Goal: Task Accomplishment & Management: Use online tool/utility

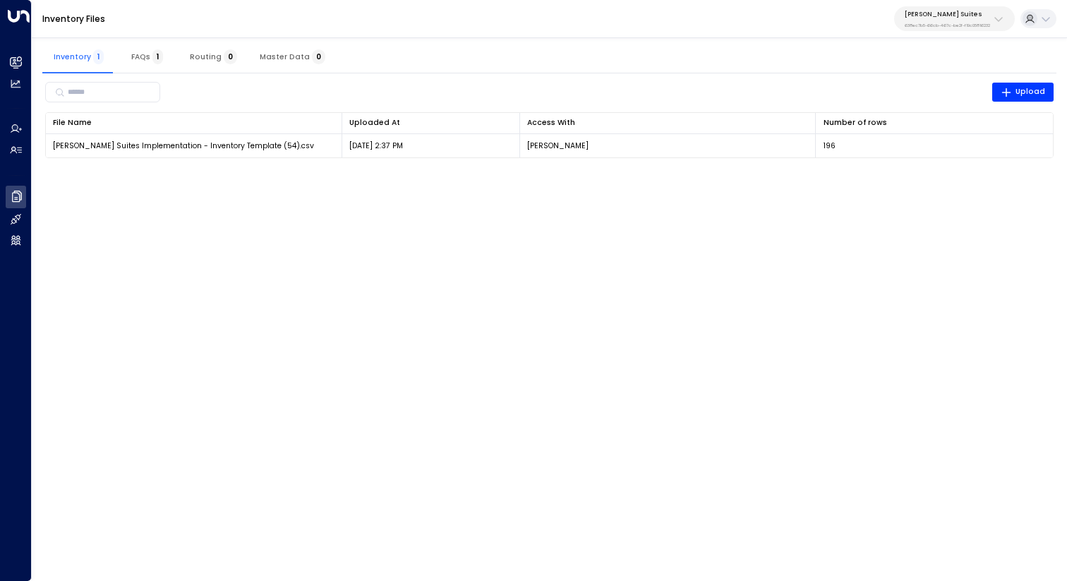
click at [454, 68] on div "Inventory 1 FAQs 1 Routing 0 Master Data 0" at bounding box center [549, 57] width 1014 height 34
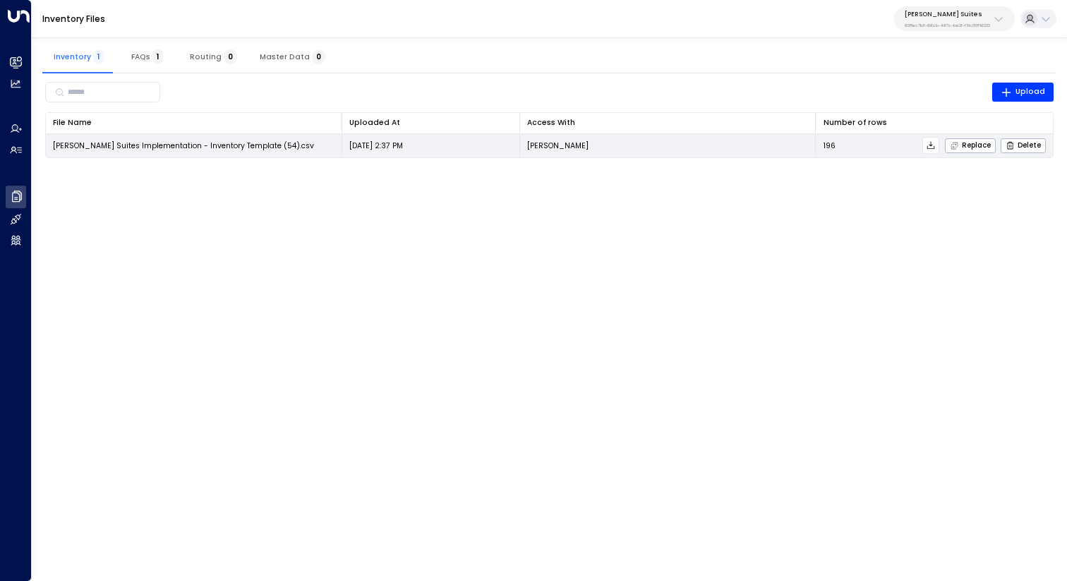
click at [932, 143] on icon at bounding box center [931, 145] width 10 height 10
click at [974, 146] on span "Replace" at bounding box center [970, 145] width 41 height 9
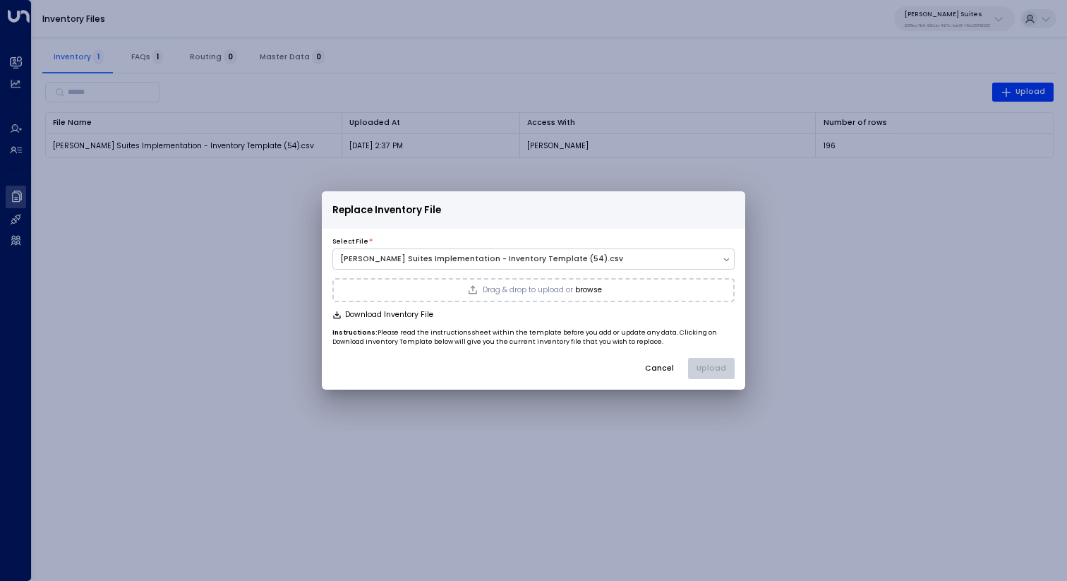
click at [627, 292] on div "Drag & drop to upload or browse" at bounding box center [533, 290] width 402 height 24
click at [714, 368] on button "Upload" at bounding box center [711, 368] width 47 height 21
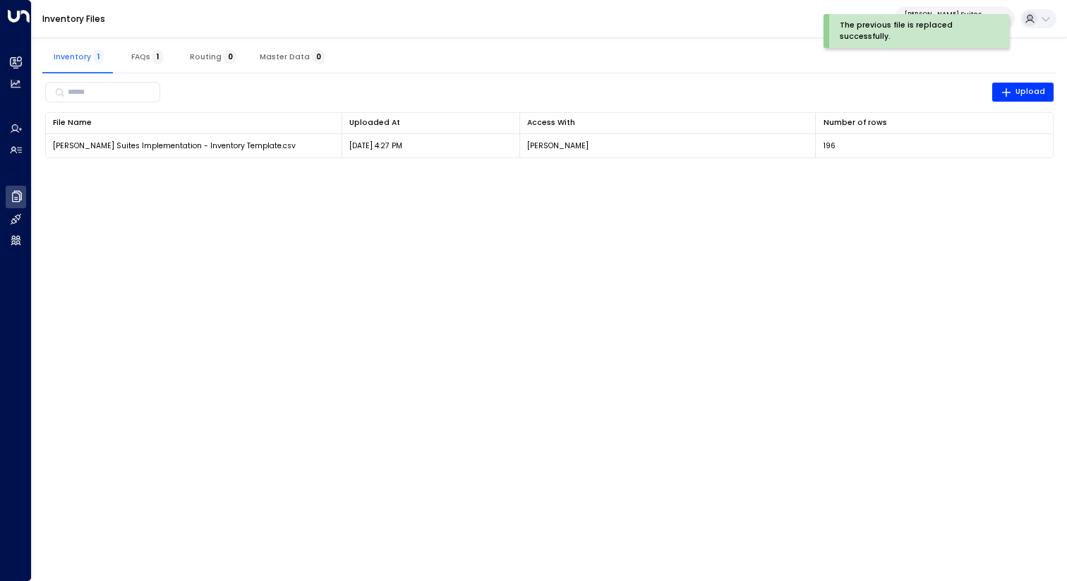
click at [665, 172] on html "The previous file is replaced successfully. Overview Leads & Conversations Lead…" at bounding box center [533, 86] width 1067 height 172
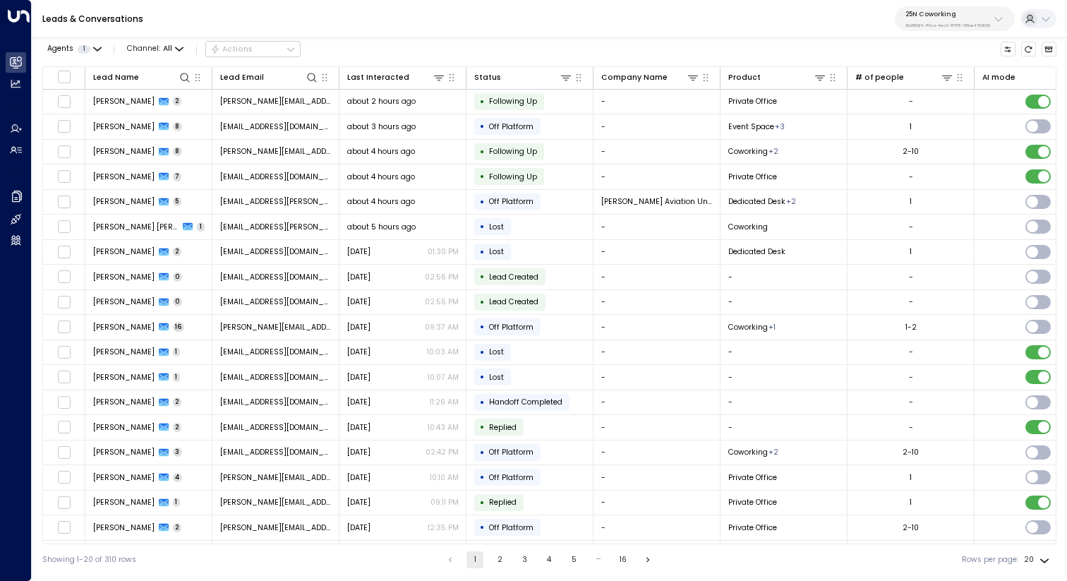
click at [944, 21] on div "25N Coworking 3b9800f4-81ca-4ec0-8758-72fbe4763f36" at bounding box center [948, 19] width 85 height 18
type input "*****"
click at [912, 98] on span "ID: 95e12634-a2b0-4ea9-845a-0bcfa50e2d19" at bounding box center [976, 103] width 150 height 10
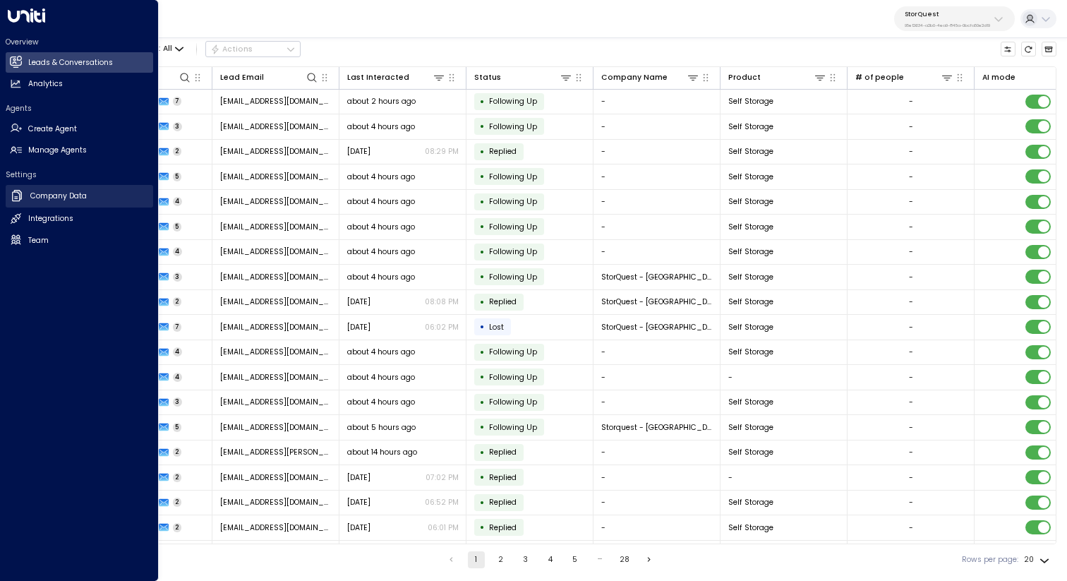
click at [48, 193] on h2 "Company Data" at bounding box center [58, 196] width 56 height 11
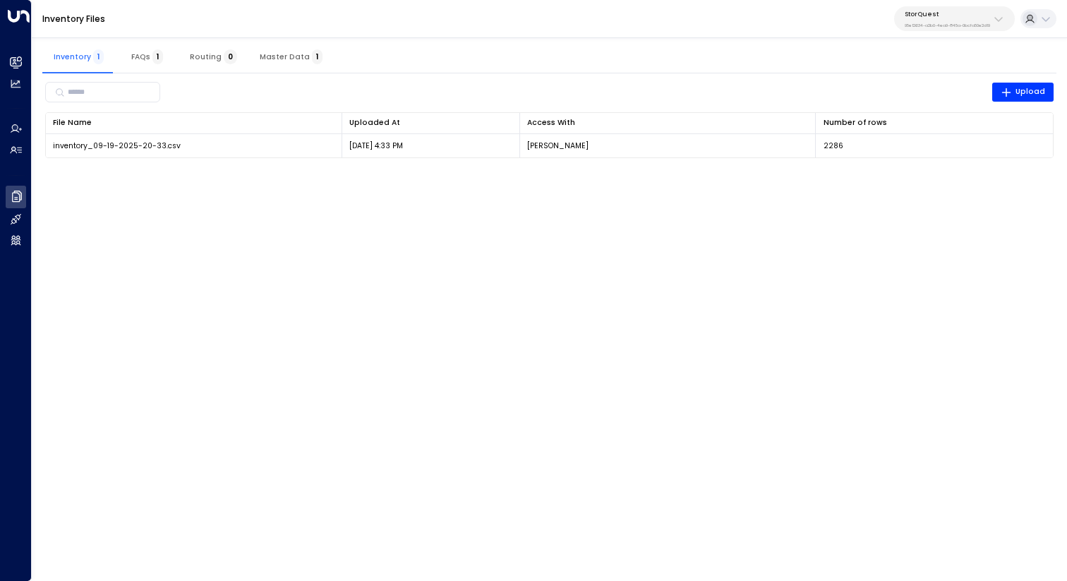
click at [229, 172] on html "Overview Leads & Conversations Leads & Conversations Analytics Analytics Agents…" at bounding box center [533, 86] width 1067 height 172
click at [667, 172] on html "Overview Leads & Conversations Leads & Conversations Analytics Analytics Agents…" at bounding box center [533, 86] width 1067 height 172
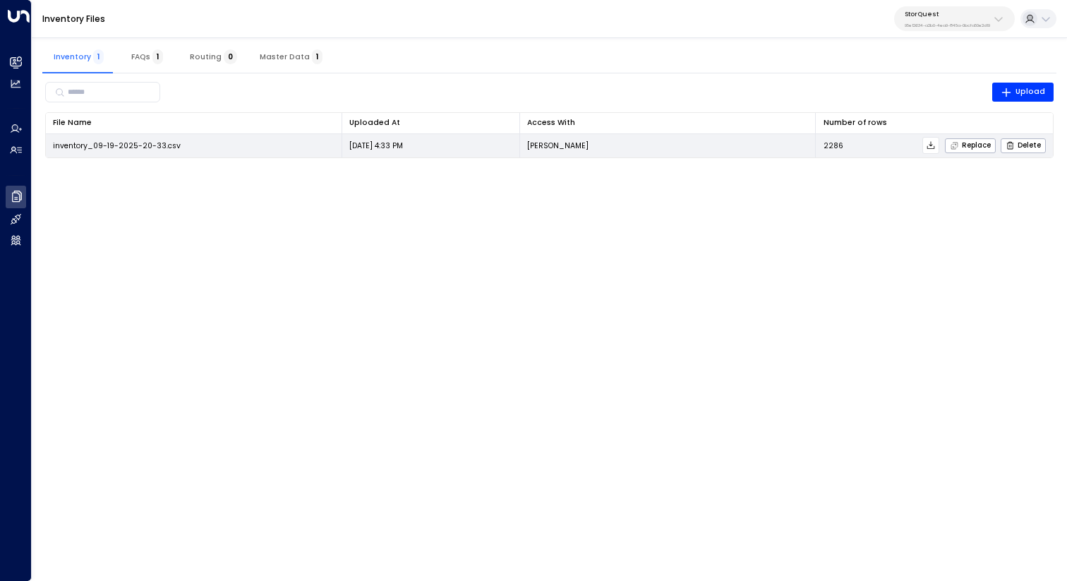
click at [933, 144] on icon at bounding box center [931, 145] width 10 height 10
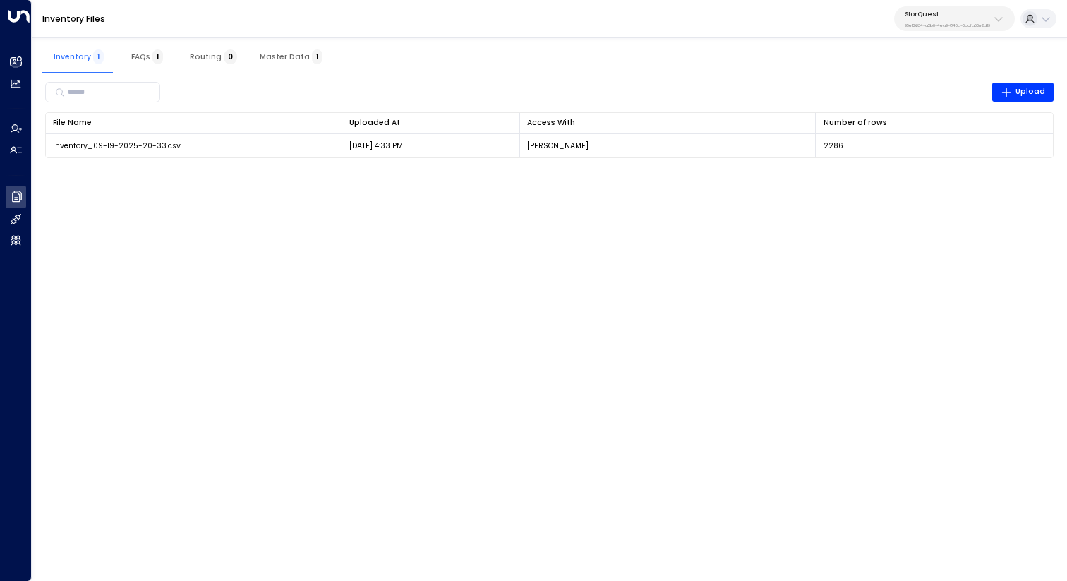
click at [821, 172] on html "Overview Leads & Conversations Leads & Conversations Analytics Analytics Agents…" at bounding box center [533, 86] width 1067 height 172
